Goal: Task Accomplishment & Management: Manage account settings

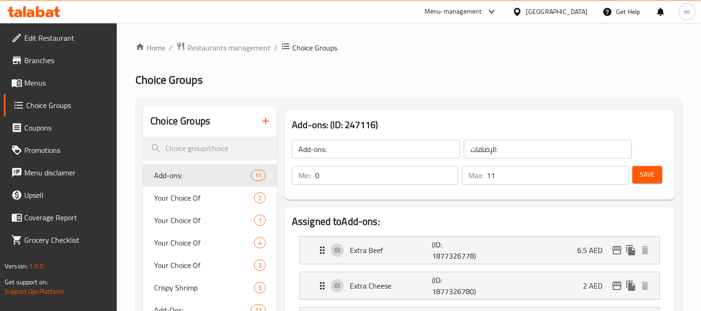
click at [556, 23] on div "​ Menu-management [GEOGRAPHIC_DATA] Get Help m Edit Restaurant Branches Menus C…" at bounding box center [350, 167] width 701 height 288
click at [556, 16] on div "[GEOGRAPHIC_DATA]" at bounding box center [557, 12] width 62 height 10
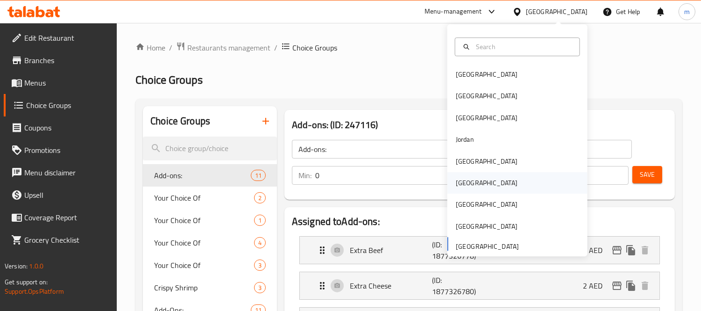
click at [457, 178] on div "[GEOGRAPHIC_DATA]" at bounding box center [487, 183] width 62 height 10
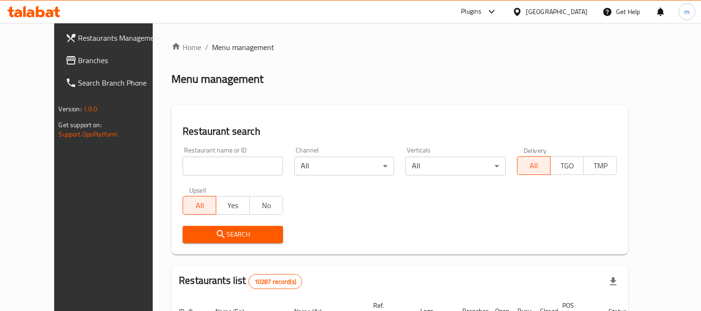
click at [78, 61] on span "Branches" at bounding box center [121, 60] width 86 height 11
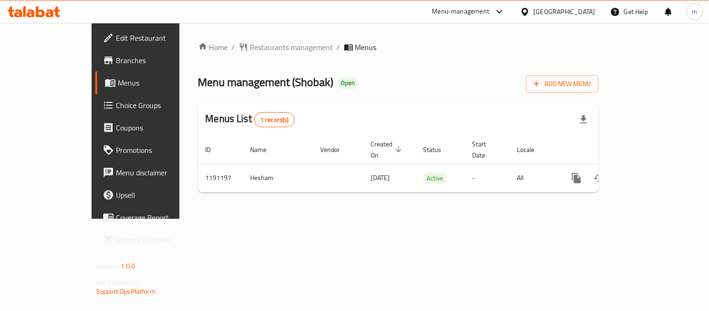
click at [103, 110] on icon at bounding box center [108, 105] width 11 height 11
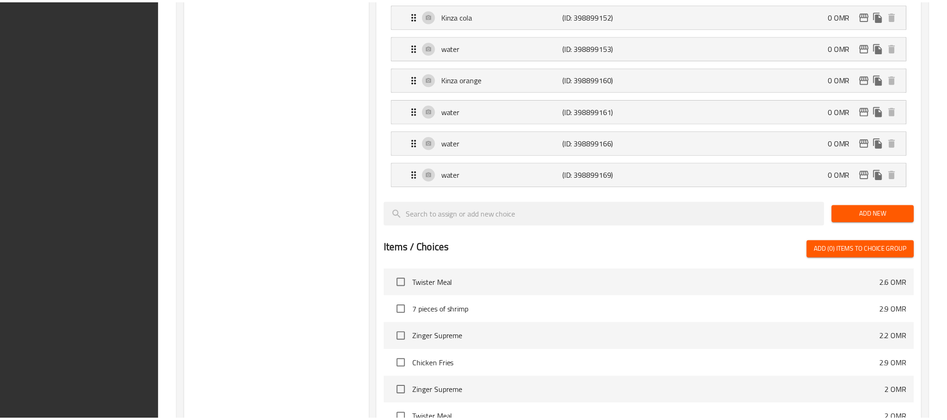
scroll to position [858, 0]
